Goal: Check status: Check status

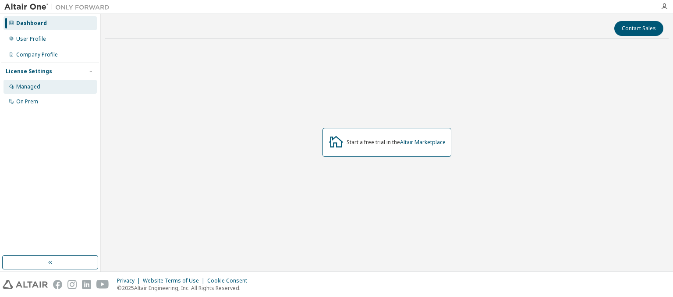
click at [53, 83] on div "Managed" at bounding box center [50, 87] width 93 height 14
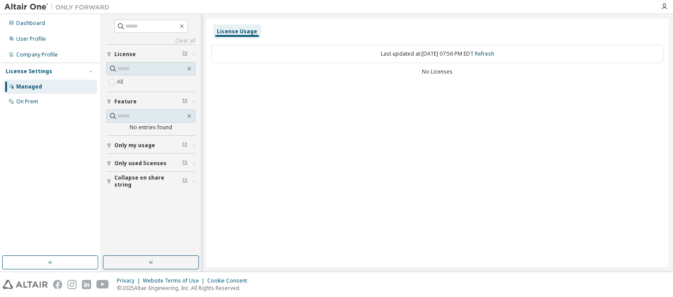
click at [140, 143] on span "Only my usage" at bounding box center [134, 145] width 41 height 7
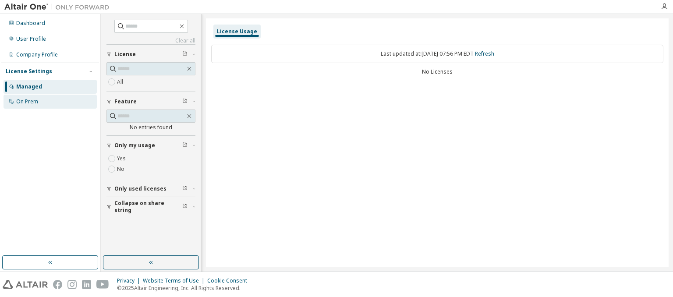
click at [19, 102] on div "On Prem" at bounding box center [27, 101] width 22 height 7
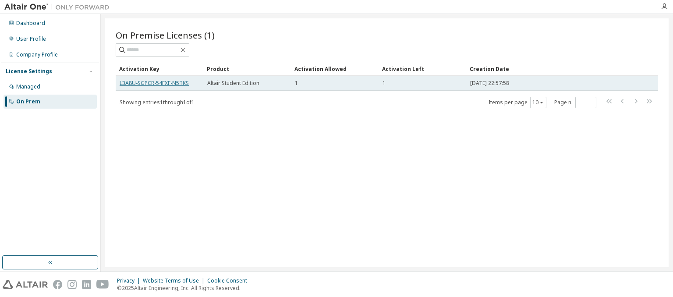
click at [168, 81] on link "L3A8U-SGPCR-54FXF-N5TKS" at bounding box center [154, 82] width 69 height 7
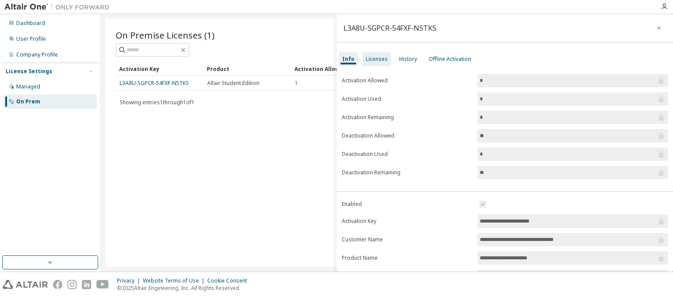
click at [373, 52] on div "Licenses" at bounding box center [376, 59] width 29 height 14
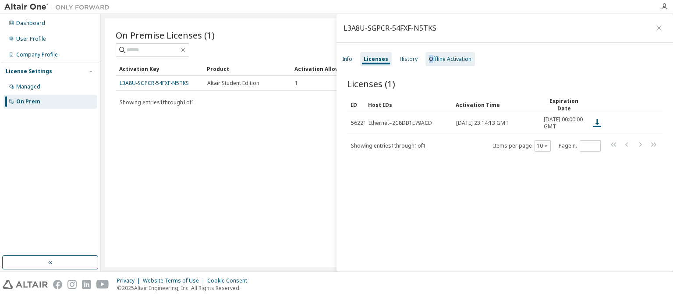
drag, startPoint x: 409, startPoint y: 62, endPoint x: 428, endPoint y: 52, distance: 21.8
click at [428, 52] on div "Info Licenses History Offline Activation" at bounding box center [504, 59] width 336 height 16
click at [412, 56] on div "History" at bounding box center [409, 59] width 18 height 7
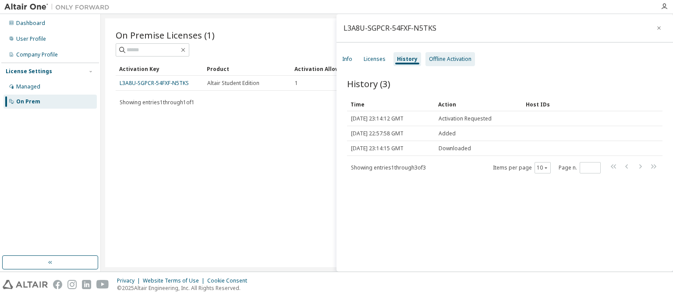
click at [430, 57] on div "Offline Activation" at bounding box center [450, 59] width 42 height 7
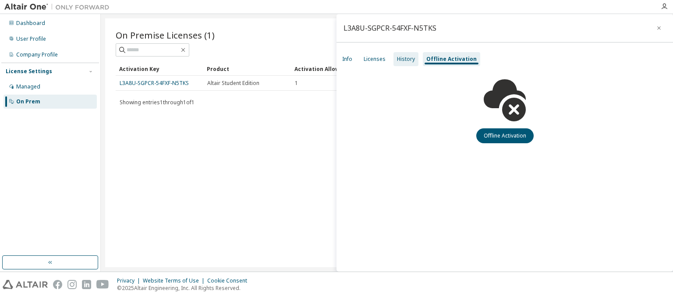
click at [403, 58] on div "History" at bounding box center [406, 59] width 18 height 7
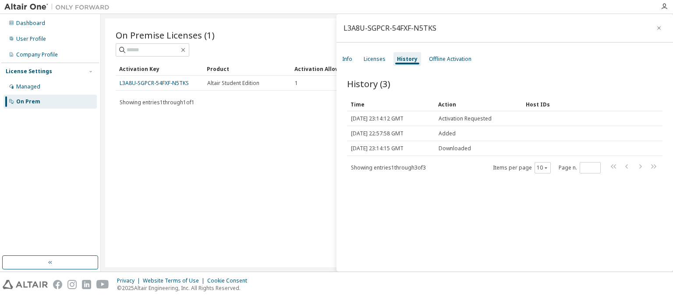
click at [266, 162] on div "On Premise Licenses (1) Clear Load Save Save As Field Operator Value Select fil…" at bounding box center [386, 142] width 563 height 249
click at [652, 28] on button "button" at bounding box center [659, 28] width 14 height 14
